Goal: Task Accomplishment & Management: Complete application form

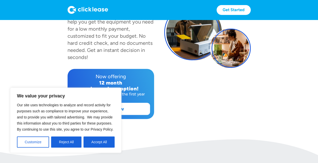
scroll to position [79, 0]
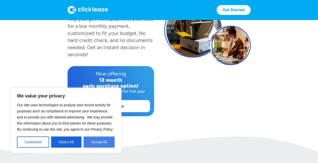
click at [97, 142] on button "Accept All" at bounding box center [98, 141] width 31 height 11
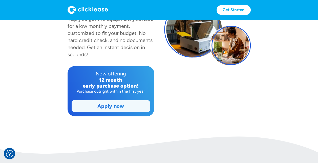
click at [109, 106] on link "Apply now" at bounding box center [111, 106] width 78 height 12
